Goal: Task Accomplishment & Management: Manage account settings

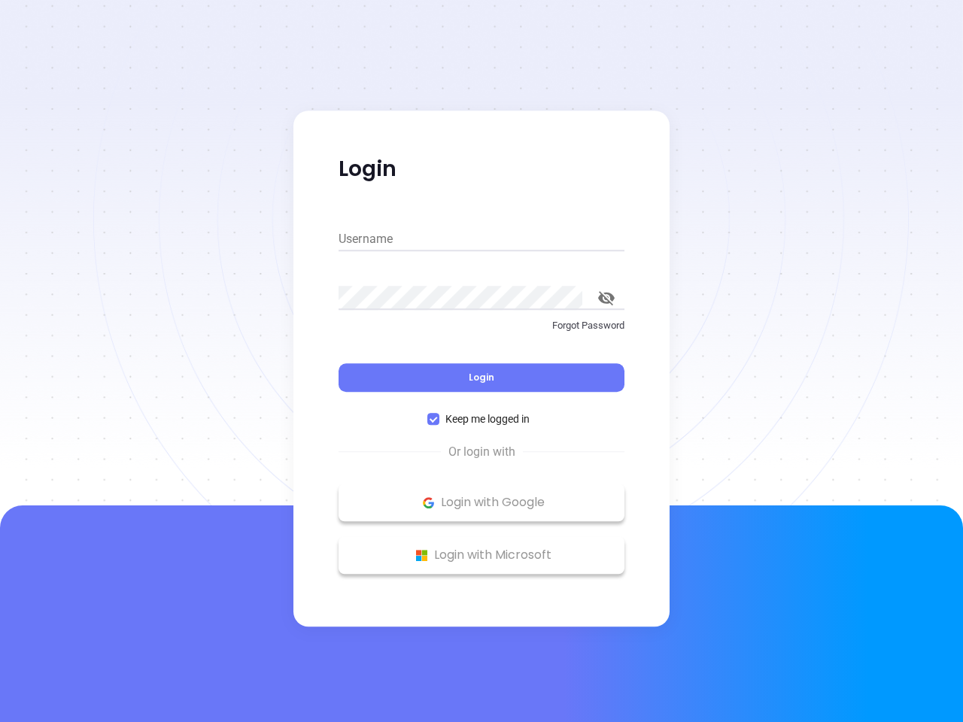
click at [481, 361] on div "Login" at bounding box center [482, 368] width 286 height 47
click at [481, 239] on input "Username" at bounding box center [482, 239] width 286 height 24
click at [606, 298] on icon "toggle password visibility" at bounding box center [606, 298] width 17 height 14
click at [481, 378] on span "Login" at bounding box center [482, 377] width 26 height 13
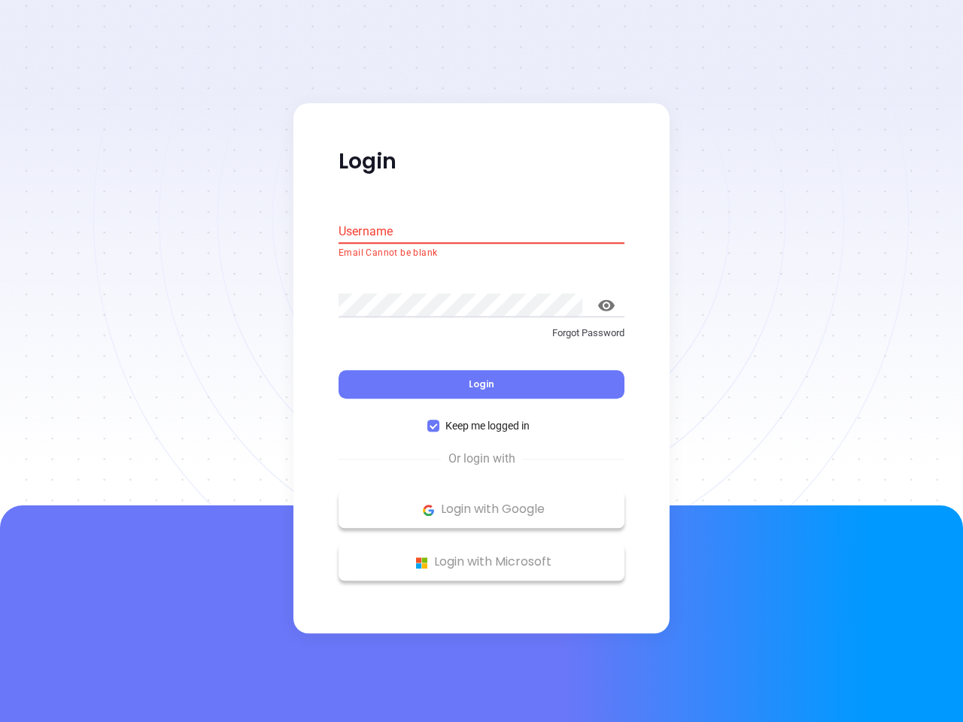
click at [481, 419] on span "Keep me logged in" at bounding box center [487, 426] width 96 height 17
click at [439, 421] on input "Keep me logged in" at bounding box center [433, 427] width 12 height 12
checkbox input "false"
click at [481, 503] on p "Login with Google" at bounding box center [481, 510] width 271 height 23
click at [481, 555] on p "Login with Microsoft" at bounding box center [481, 562] width 271 height 23
